Goal: Communication & Community: Share content

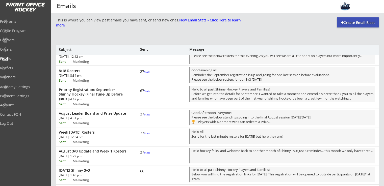
scroll to position [170, 0]
click at [107, 116] on div "August Leader Board and Prize Update Wed, Aug 13th, 2025. 4:31 pm Sent Marketin…" at bounding box center [217, 117] width 322 height 18
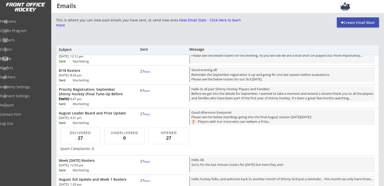
scroll to position [213, 0]
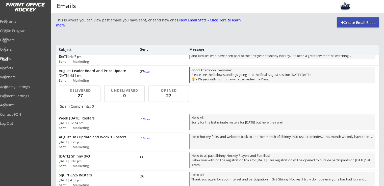
click at [226, 67] on div "Good Afternoon Everyone! Please see the below standings going into the final Au…" at bounding box center [282, 75] width 186 height 16
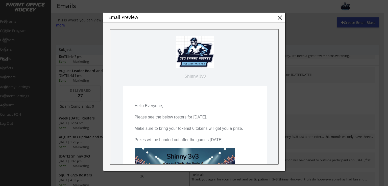
click at [284, 17] on div "Email Preview close" at bounding box center [194, 18] width 182 height 10
click at [281, 17] on button "close" at bounding box center [280, 18] width 8 height 8
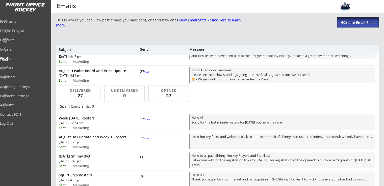
click at [349, 23] on div "Create Email Blast" at bounding box center [358, 22] width 42 height 5
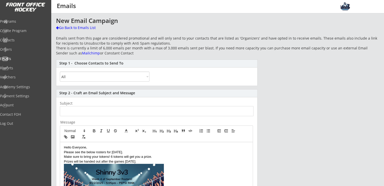
click at [113, 80] on select "All By Specific Programs Within Birth Year Range" at bounding box center [105, 77] width 90 height 10
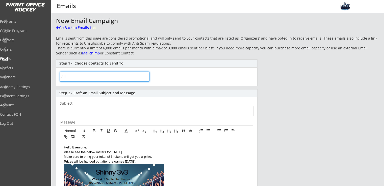
select select ""By Specific Programs""
click at [60, 72] on select "All By Specific Programs Within Birth Year Range" at bounding box center [105, 77] width 90 height 10
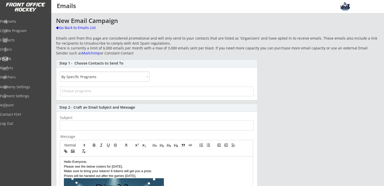
click at [94, 91] on input "search" at bounding box center [157, 91] width 191 height 5
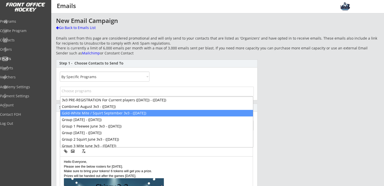
scroll to position [13, 0]
select select "1348695171700984260__LOOKUP__1755207377587x765211408325673000"
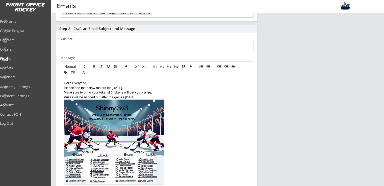
scroll to position [81, 0]
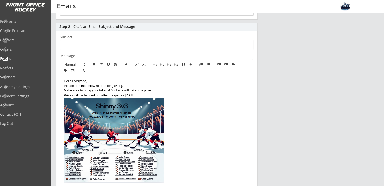
click at [64, 83] on p "Hello Everyone," at bounding box center [156, 81] width 185 height 5
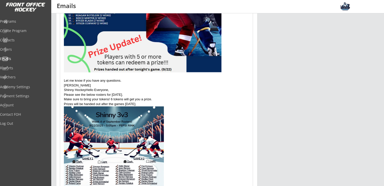
scroll to position [238, 0]
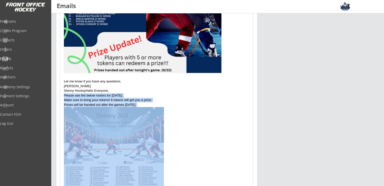
drag, startPoint x: 64, startPoint y: 95, endPoint x: 194, endPoint y: 171, distance: 151.0
click at [194, 171] on div "Good Morning Everyone! Please see the standings below going into the final Game…" at bounding box center [156, 67] width 193 height 298
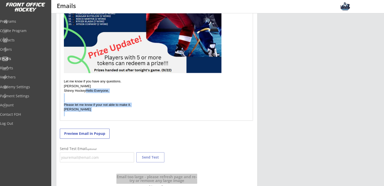
drag, startPoint x: 86, startPoint y: 90, endPoint x: 152, endPoint y: 128, distance: 76.1
click at [152, 128] on div "Step 2 - Craft an Email Subject and Message Subject Message Good Morning Everyo…" at bounding box center [156, 29] width 201 height 328
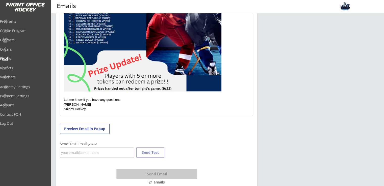
scroll to position [220, 0]
click at [130, 100] on p "Let me know if you have any questions." at bounding box center [156, 100] width 185 height 5
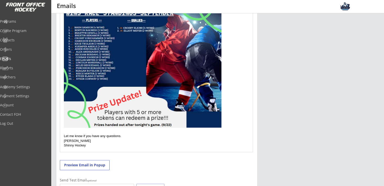
scroll to position [189, 0]
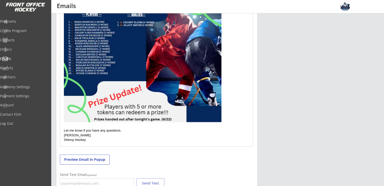
click at [176, 105] on img at bounding box center [143, 55] width 158 height 133
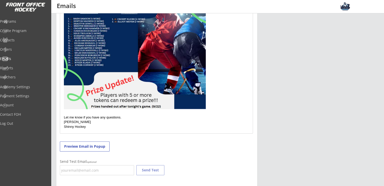
drag, startPoint x: 222, startPoint y: 122, endPoint x: 187, endPoint y: 103, distance: 39.7
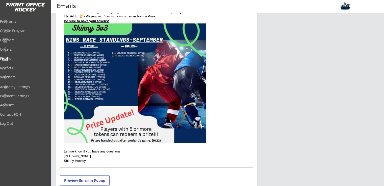
scroll to position [155, 0]
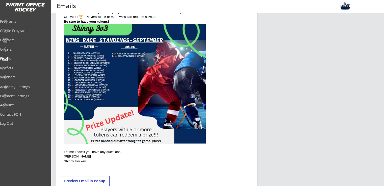
click at [220, 92] on p at bounding box center [156, 84] width 185 height 121
click at [141, 73] on img at bounding box center [135, 84] width 142 height 120
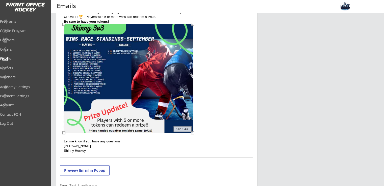
drag, startPoint x: 205, startPoint y: 143, endPoint x: 192, endPoint y: 135, distance: 15.3
click at [192, 135] on div "Good Morning Everyone! Please see the standings below going into the final Game…" at bounding box center [156, 79] width 193 height 155
click at [216, 113] on p at bounding box center [156, 79] width 185 height 111
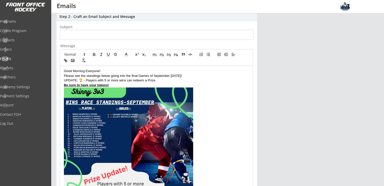
scroll to position [91, 0]
click at [107, 72] on p "Good Morning Everyone!" at bounding box center [156, 71] width 185 height 5
click at [116, 86] on p "Be sure to have your tokens!" at bounding box center [156, 85] width 185 height 5
drag, startPoint x: 78, startPoint y: 81, endPoint x: 64, endPoint y: 81, distance: 13.9
click at [64, 81] on p "UPDATE: 🏆 - Players with 5 or more wins can redeem a Prize." at bounding box center [156, 81] width 185 height 5
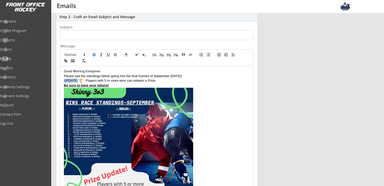
click at [95, 54] on icon "button" at bounding box center [94, 55] width 5 height 5
drag, startPoint x: 111, startPoint y: 84, endPoint x: 60, endPoint y: 87, distance: 50.8
click at [60, 87] on div "Good Morning Everyone! Please see the standings below going into the final Game…" at bounding box center [156, 143] width 193 height 155
click at [233, 56] on icon at bounding box center [233, 55] width 5 height 5
click at [233, 66] on icon at bounding box center [233, 67] width 4 height 4
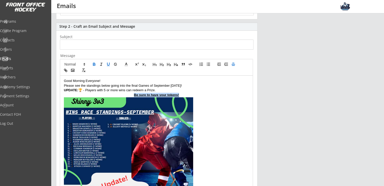
scroll to position [81, 0]
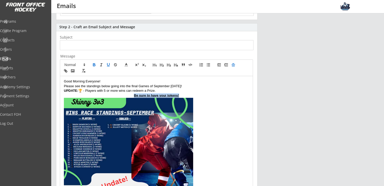
click at [230, 66] on span at bounding box center [233, 65] width 7 height 6
click at [232, 72] on icon at bounding box center [233, 71] width 4 height 4
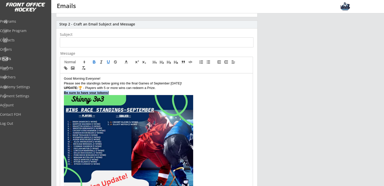
scroll to position [84, 0]
click at [211, 104] on p at bounding box center [156, 150] width 185 height 111
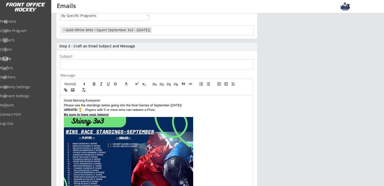
scroll to position [60, 0]
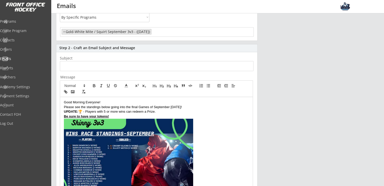
click at [114, 63] on input "input" at bounding box center [157, 66] width 194 height 10
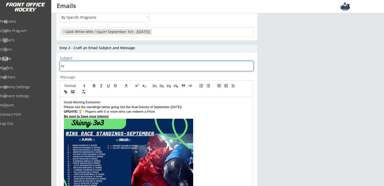
type input "P"
type input "="
click at [221, 108] on p "Please see the standings below going into the final Games of September today!" at bounding box center [156, 107] width 185 height 5
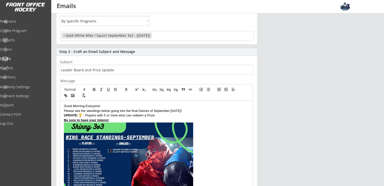
scroll to position [63, 0]
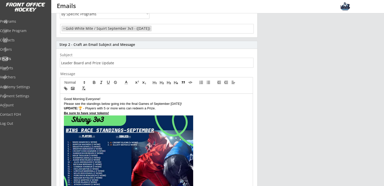
click at [126, 63] on input "input" at bounding box center [157, 63] width 194 height 10
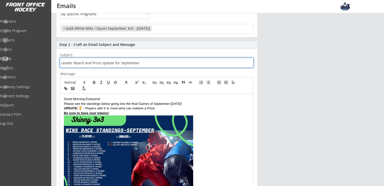
scroll to position [74, 0]
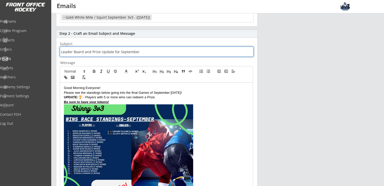
type input "Leader Board and Prize Update for September"
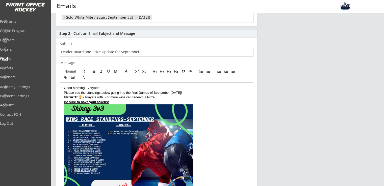
click at [108, 88] on p "Good Morning Everyone!" at bounding box center [156, 88] width 185 height 5
click at [122, 102] on p "Be sure to have your tokens!" at bounding box center [156, 102] width 185 height 5
click at [163, 97] on p "UPDATE: 🏆 - Players with 5 or more wins can redeem a Prize." at bounding box center [156, 97] width 185 height 5
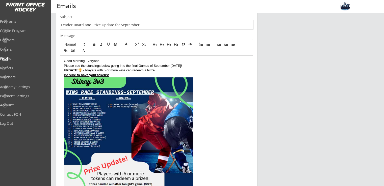
scroll to position [101, 0]
click at [120, 68] on p "UPDATE: 🏆 - Players with 5 or more wins can redeem a Prize." at bounding box center [156, 70] width 185 height 5
click at [138, 69] on p "UPDATE: 🏆 - Players with 5 or more Tokens (wins can redeem a Prize." at bounding box center [156, 70] width 185 height 5
click at [219, 90] on p at bounding box center [156, 132] width 185 height 111
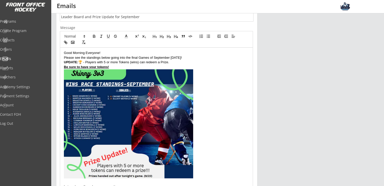
scroll to position [109, 0]
click at [140, 62] on p "UPDATE: 🏆 - Players with 5 or more Tokens (wins) can redeem a Prize." at bounding box center [156, 62] width 185 height 5
click at [235, 93] on p at bounding box center [156, 124] width 185 height 111
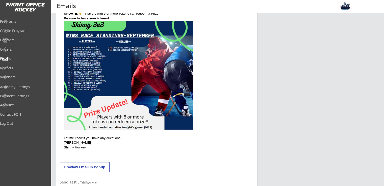
scroll to position [158, 0]
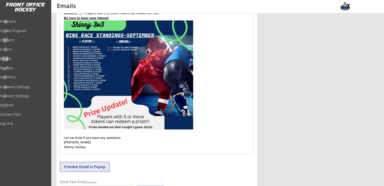
click at [102, 164] on button "Preview Email in Popup" at bounding box center [85, 167] width 50 height 10
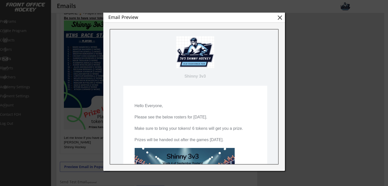
click at [280, 16] on button "close" at bounding box center [280, 18] width 8 height 8
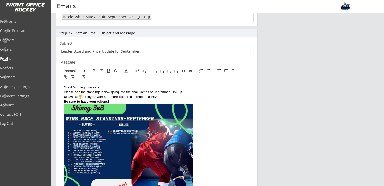
scroll to position [74, 0]
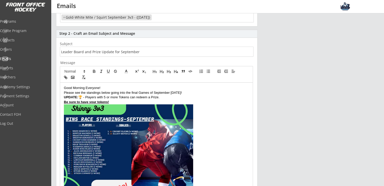
click at [140, 94] on p "Please see the standings below going into the final Games of September today!" at bounding box center [156, 93] width 185 height 5
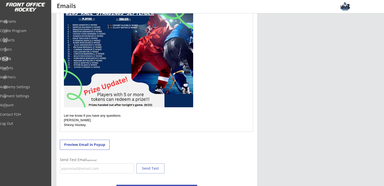
scroll to position [186, 0]
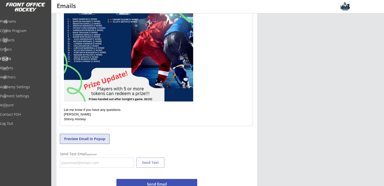
click at [95, 141] on button "Preview Email in Popup" at bounding box center [85, 139] width 50 height 10
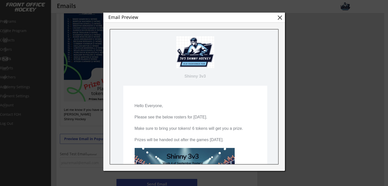
click at [281, 18] on button "close" at bounding box center [280, 18] width 8 height 8
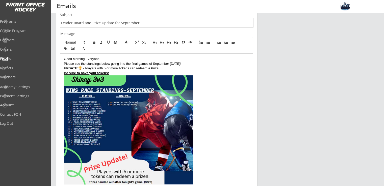
scroll to position [103, 0]
click at [129, 68] on p "UPDATE: 🏆 - Players with 5 or more Tokens can redeem a Prize." at bounding box center [156, 68] width 185 height 5
click at [223, 102] on p at bounding box center [156, 131] width 185 height 111
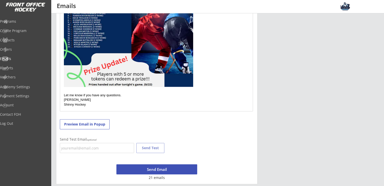
scroll to position [202, 0]
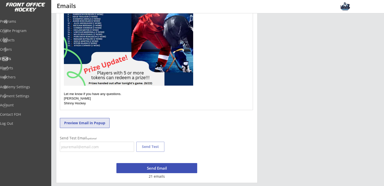
click at [100, 123] on button "Preview Email in Popup" at bounding box center [85, 123] width 50 height 10
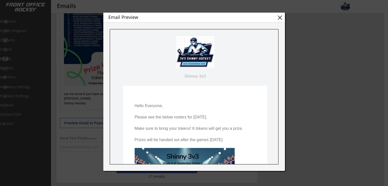
click at [279, 17] on button "close" at bounding box center [280, 18] width 8 height 8
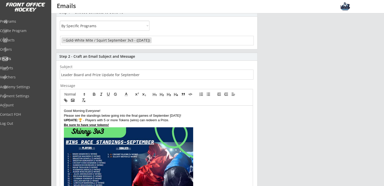
scroll to position [76, 0]
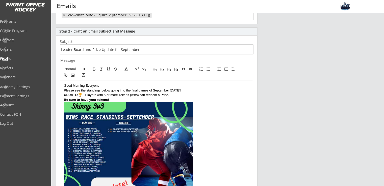
click at [145, 49] on input "input" at bounding box center [157, 49] width 194 height 10
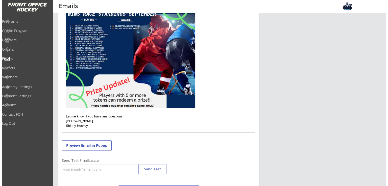
scroll to position [202, 0]
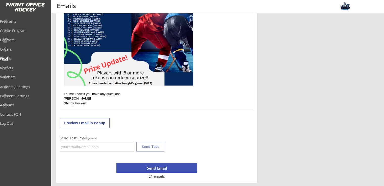
type input "Leader Board and Prize Update for September!"
click at [167, 167] on button "Send Email" at bounding box center [156, 168] width 81 height 10
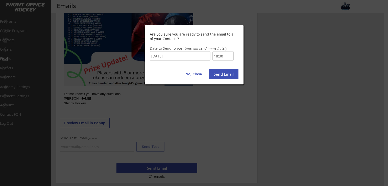
click at [218, 57] on input "18:30" at bounding box center [222, 56] width 21 height 10
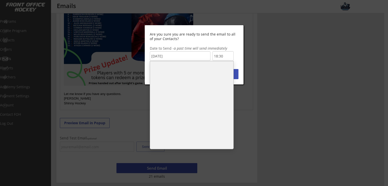
click at [172, 76] on li "18:00" at bounding box center [191, 79] width 83 height 10
type input "18:00"
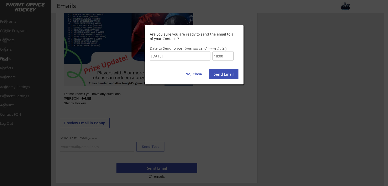
scroll to position [332, 0]
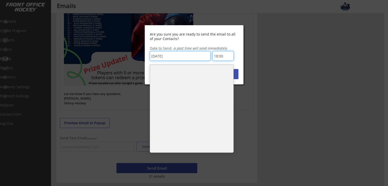
click at [226, 55] on input "18:00" at bounding box center [222, 56] width 21 height 10
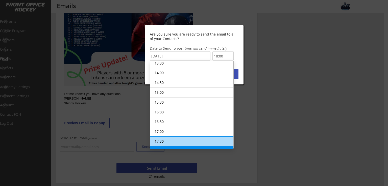
scroll to position [270, 0]
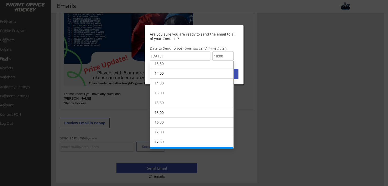
click at [188, 51] on input "9/21/2025" at bounding box center [180, 56] width 61 height 10
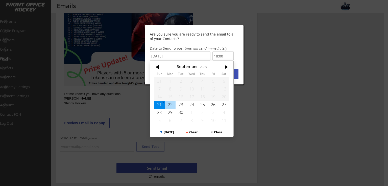
click at [169, 105] on div "22" at bounding box center [170, 105] width 11 height 8
type input "9/22/2025"
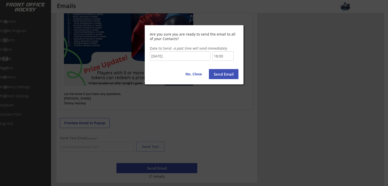
click at [220, 57] on input "18:00" at bounding box center [222, 56] width 21 height 10
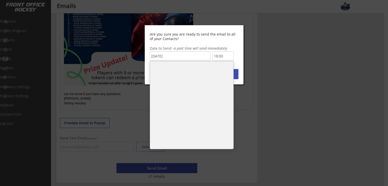
scroll to position [111, 0]
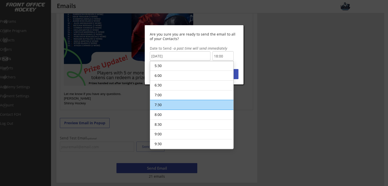
click at [181, 102] on li "7:30" at bounding box center [191, 105] width 83 height 10
type input "7:30"
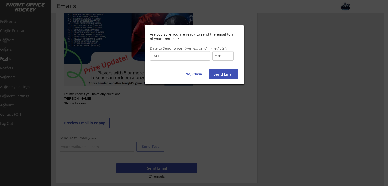
click at [220, 76] on button "Send Email" at bounding box center [224, 74] width 30 height 10
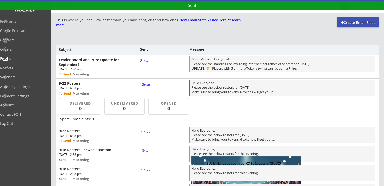
scroll to position [342, 0]
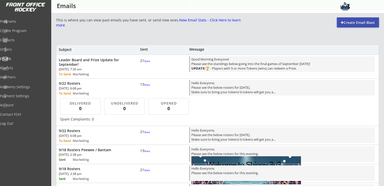
click at [100, 88] on div "[DATE]. 6:08 pm" at bounding box center [87, 88] width 57 height 3
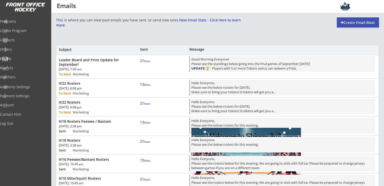
click at [100, 88] on div "[DATE]. 6:08 pm" at bounding box center [87, 88] width 57 height 3
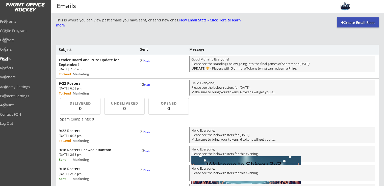
click at [100, 88] on div "[DATE]. 6:08 pm" at bounding box center [87, 88] width 57 height 3
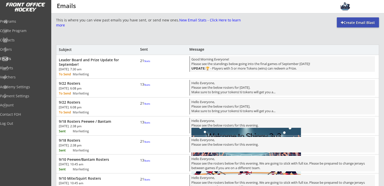
click at [120, 87] on div "9/22 Rosters Sun, Sep 21st, 2025. 6:08 pm To Send Marketing 13 Stats Hello Ever…" at bounding box center [217, 88] width 322 height 18
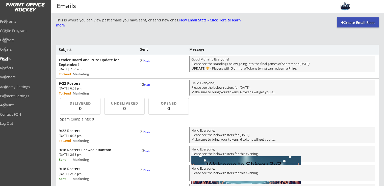
click at [85, 108] on div "0" at bounding box center [80, 109] width 29 height 6
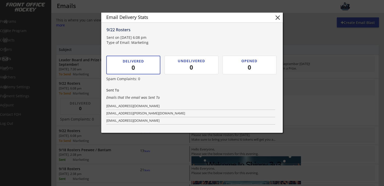
click at [277, 20] on button "close" at bounding box center [278, 18] width 8 height 8
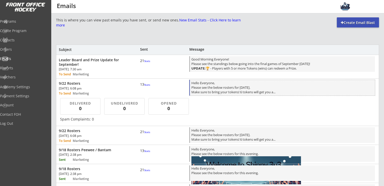
click at [216, 90] on div "Hello Everyone, Please see the below rosters for tomorrow 9/22. Make sure to br…" at bounding box center [282, 88] width 182 height 15
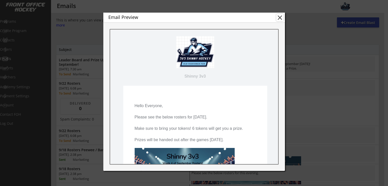
click at [279, 18] on button "close" at bounding box center [280, 18] width 8 height 8
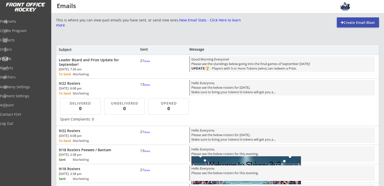
click at [107, 67] on div "Leader Board and Prize Update for September!" at bounding box center [93, 62] width 69 height 9
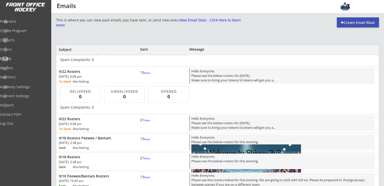
scroll to position [41, 0]
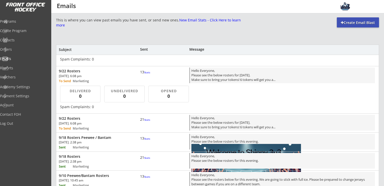
click at [97, 121] on div "9/22 Rosters" at bounding box center [93, 118] width 69 height 5
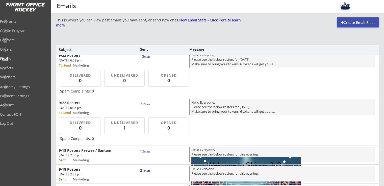
scroll to position [57, 0]
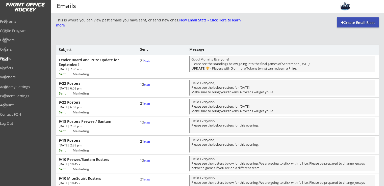
click at [96, 66] on div "Leader Board and Prize Update for September!" at bounding box center [93, 62] width 69 height 9
click at [110, 110] on div "9/22 Rosters [DATE]. 6:08 pm Sent Marketing 21 Stats Hello Everyone, Please see…" at bounding box center [217, 107] width 322 height 18
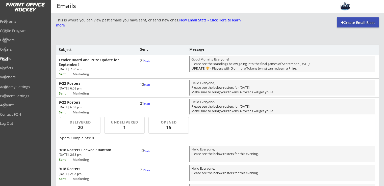
click at [113, 88] on div "[DATE]. 6:08 pm" at bounding box center [87, 88] width 57 height 3
